Goal: Transaction & Acquisition: Purchase product/service

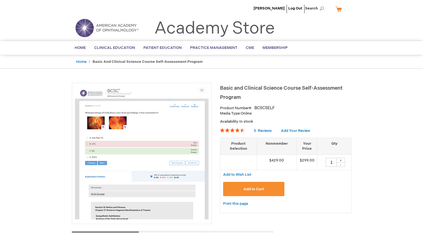
click at [259, 188] on span "Add to Cart" at bounding box center [254, 189] width 20 height 4
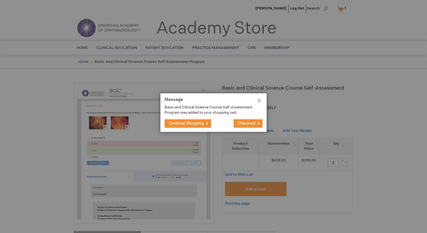
click at [242, 124] on span "Checkout" at bounding box center [247, 123] width 18 height 5
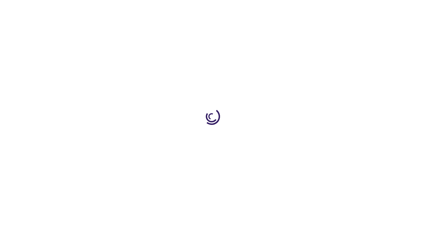
select select "US"
select select "58"
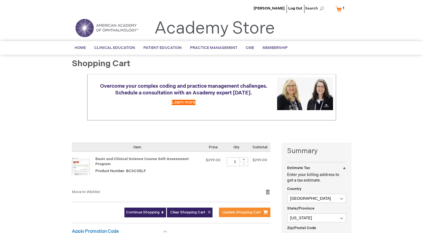
click at [121, 26] on img at bounding box center [106, 28] width 67 height 20
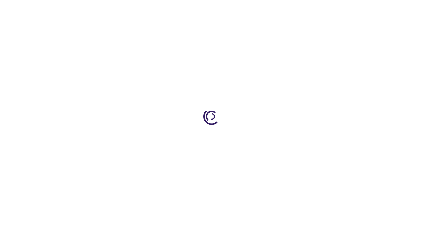
type input "1"
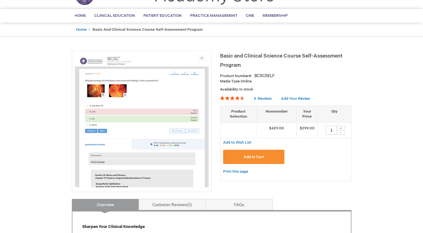
scroll to position [32, 0]
click at [278, 16] on span "Membership" at bounding box center [275, 15] width 25 height 4
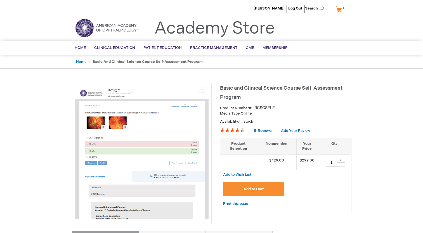
click at [341, 9] on link "My Cart 1 1 items" at bounding box center [341, 9] width 14 height 10
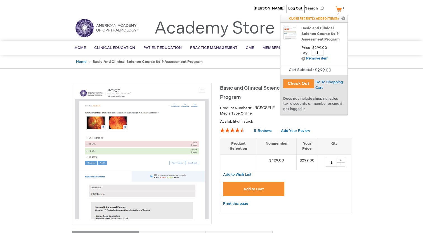
click at [324, 30] on link "Basic and Clinical Science Course Self-Assessment Program" at bounding box center [322, 33] width 43 height 17
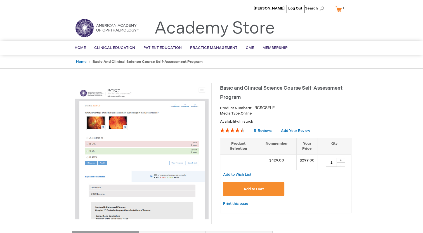
click at [338, 8] on link "My Cart 1 1 items" at bounding box center [341, 9] width 14 height 10
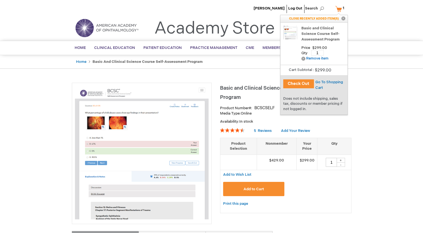
click at [294, 81] on button "Check Out" at bounding box center [298, 83] width 31 height 9
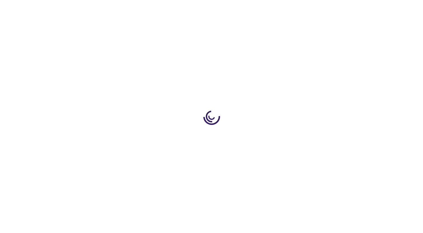
select select "US"
select select "58"
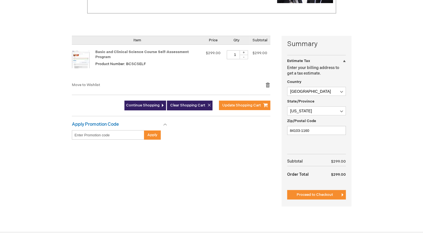
scroll to position [107, 0]
click at [121, 136] on input "Enter discount code" at bounding box center [108, 135] width 72 height 10
paste input "5bHy2Sxg4lMPd2zTuugD85"
type input "5bHy2Sxg4lMPd2zTuugD85"
click at [157, 133] on button "Apply" at bounding box center [152, 135] width 17 height 10
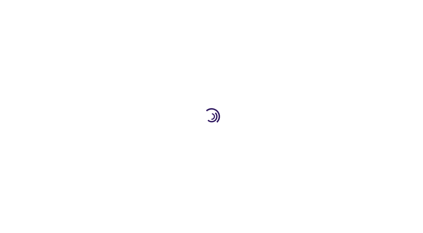
select select "US"
select select "58"
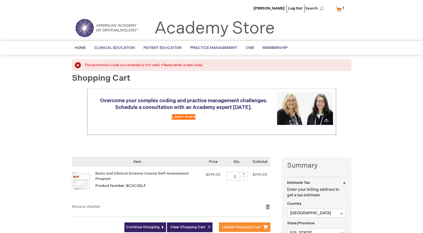
scroll to position [63, 0]
